Goal: Task Accomplishment & Management: Manage account settings

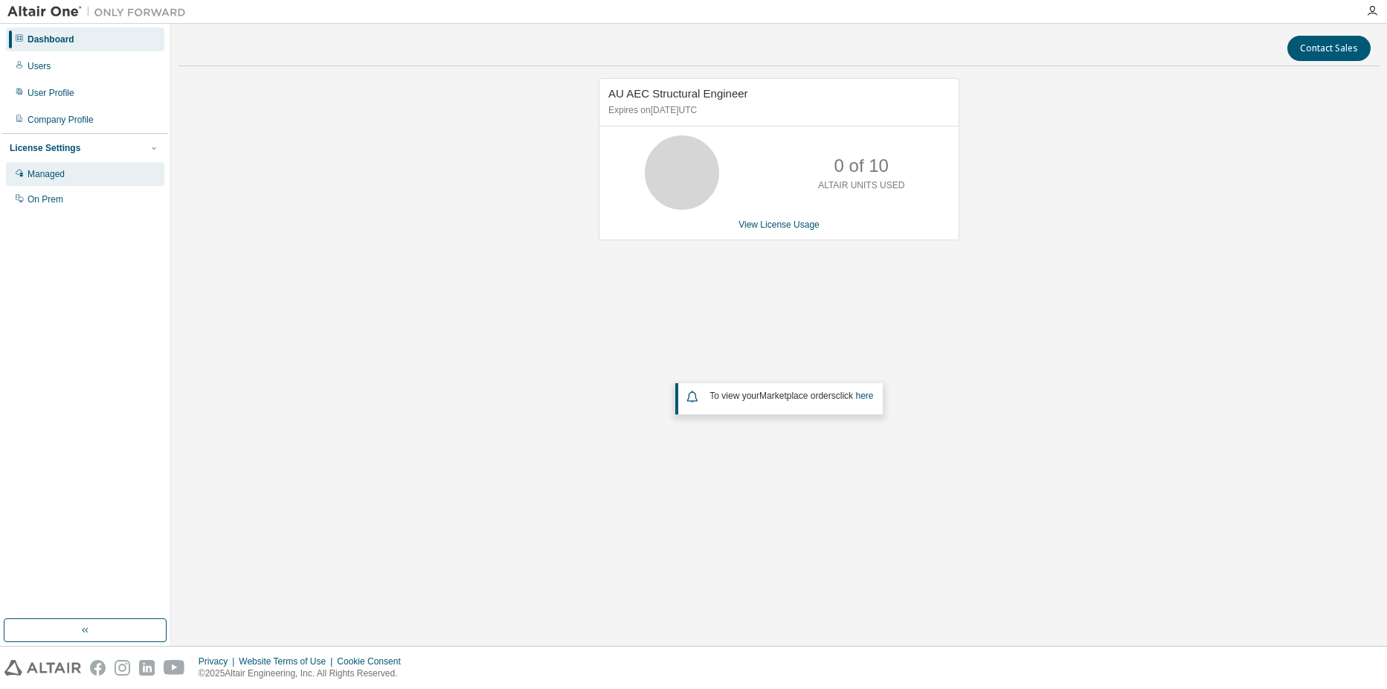
click at [68, 182] on div "Managed" at bounding box center [85, 174] width 158 height 24
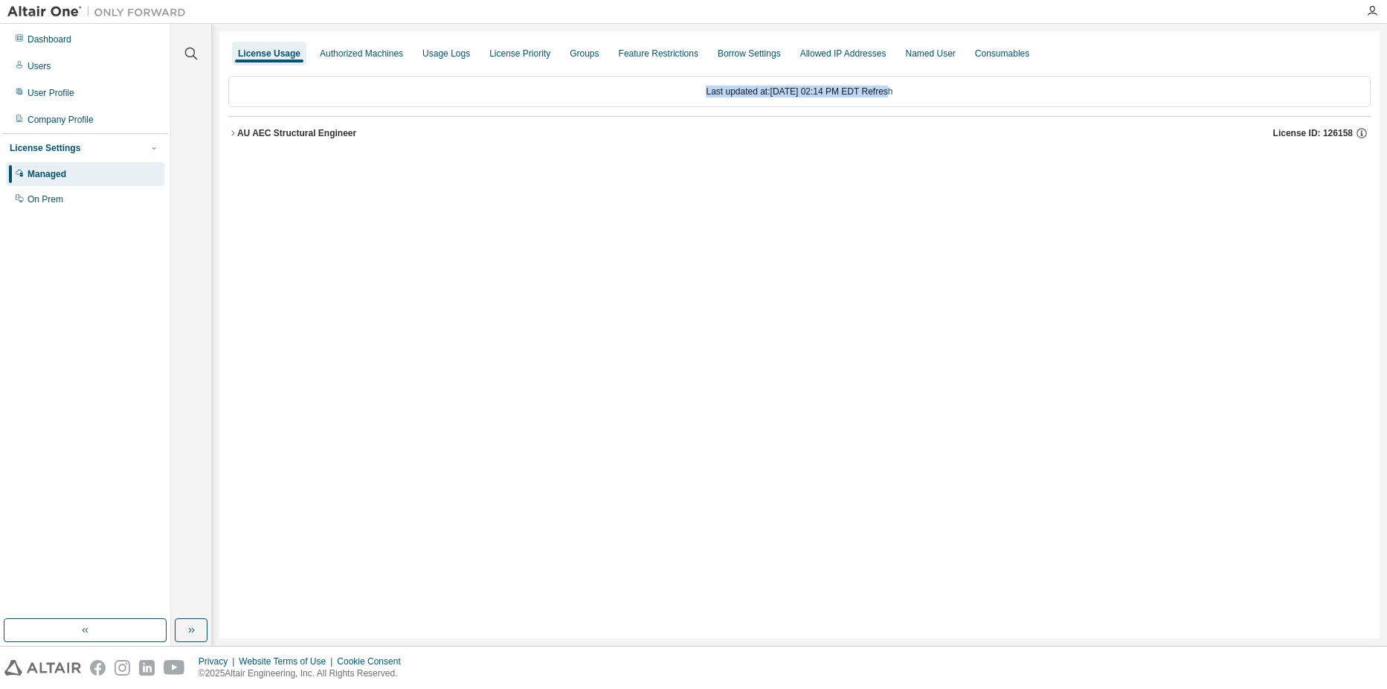
drag, startPoint x: 688, startPoint y: 95, endPoint x: 907, endPoint y: 100, distance: 218.7
click at [907, 100] on div "Last updated at: Mon 2025-08-18 02:14 PM EDT Refresh" at bounding box center [799, 91] width 1142 height 31
drag, startPoint x: 907, startPoint y: 100, endPoint x: 976, endPoint y: 97, distance: 69.2
click at [976, 97] on div "Last updated at: Mon 2025-08-18 02:14 PM EDT Refresh" at bounding box center [799, 91] width 1142 height 31
click at [294, 132] on div "AU AEC Structural Engineer" at bounding box center [296, 133] width 119 height 12
